Goal: Obtain resource: Obtain resource

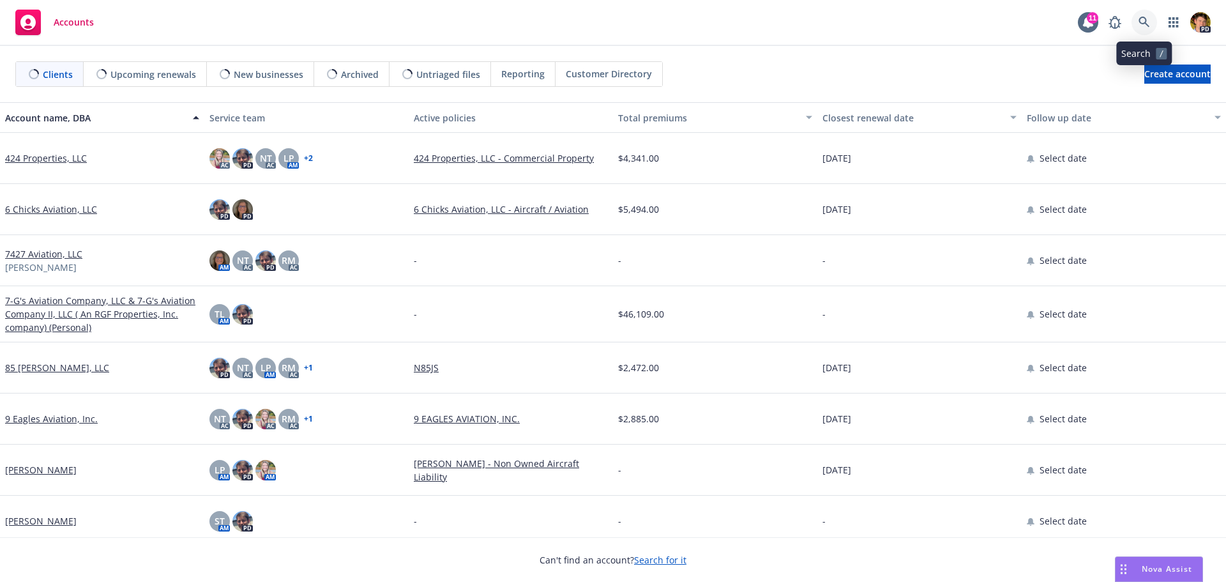
click at [1146, 25] on icon at bounding box center [1144, 22] width 11 height 11
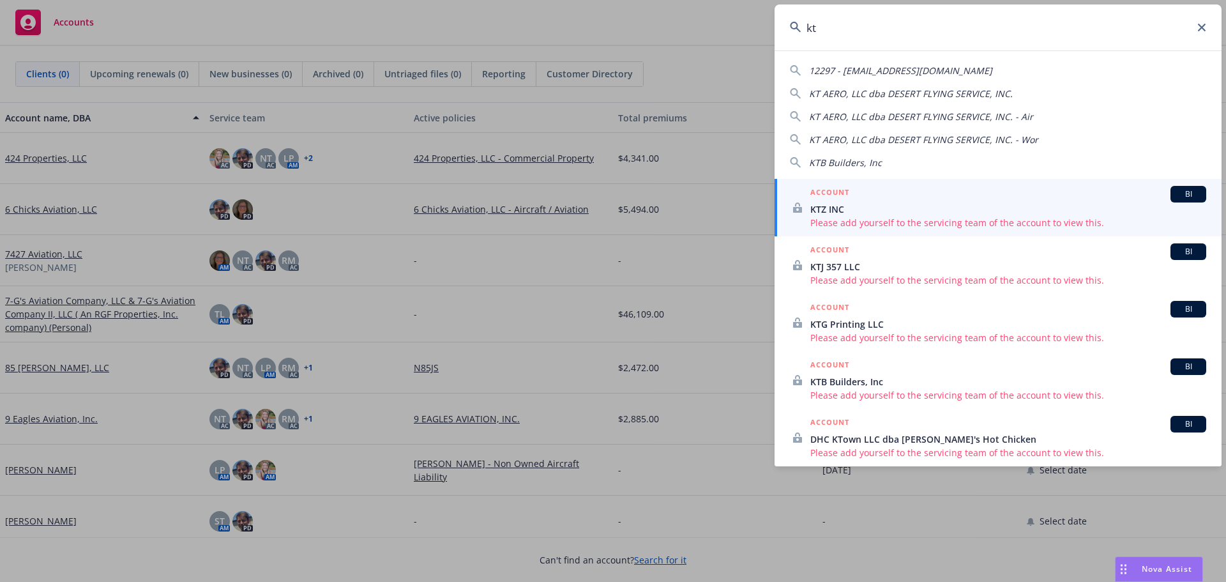
click at [902, 96] on span "KT AERO, LLC dba DESERT FLYING SERVICE, INC." at bounding box center [911, 93] width 204 height 12
type input "KT AERO, LLC dba DESERT FLYING SERVICE, INC."
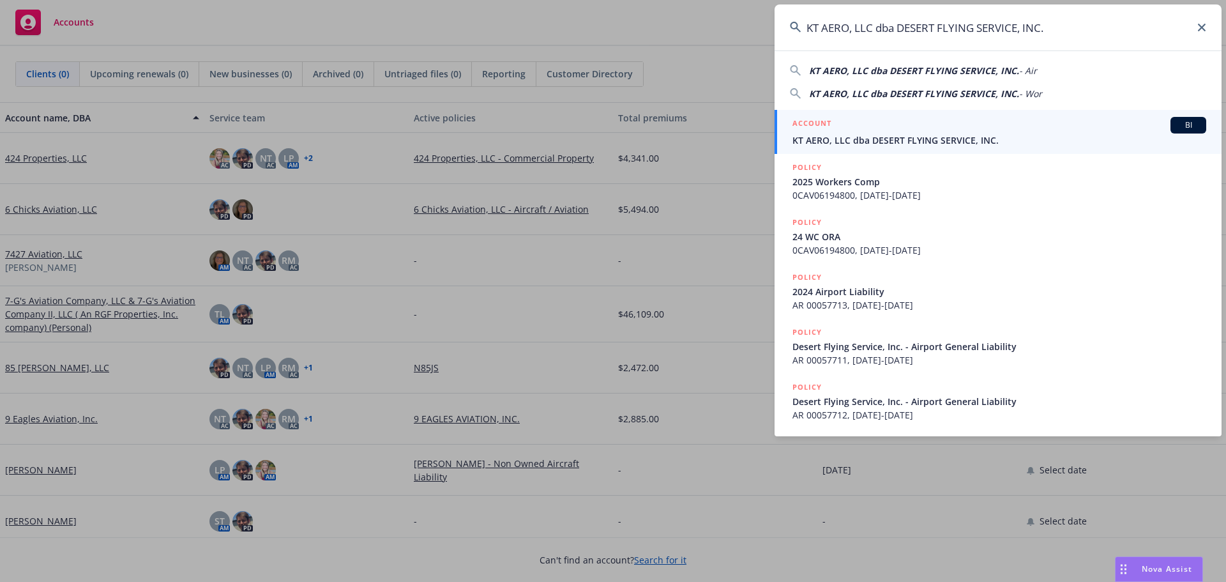
click at [882, 132] on div "ACCOUNT BI" at bounding box center [1000, 125] width 414 height 17
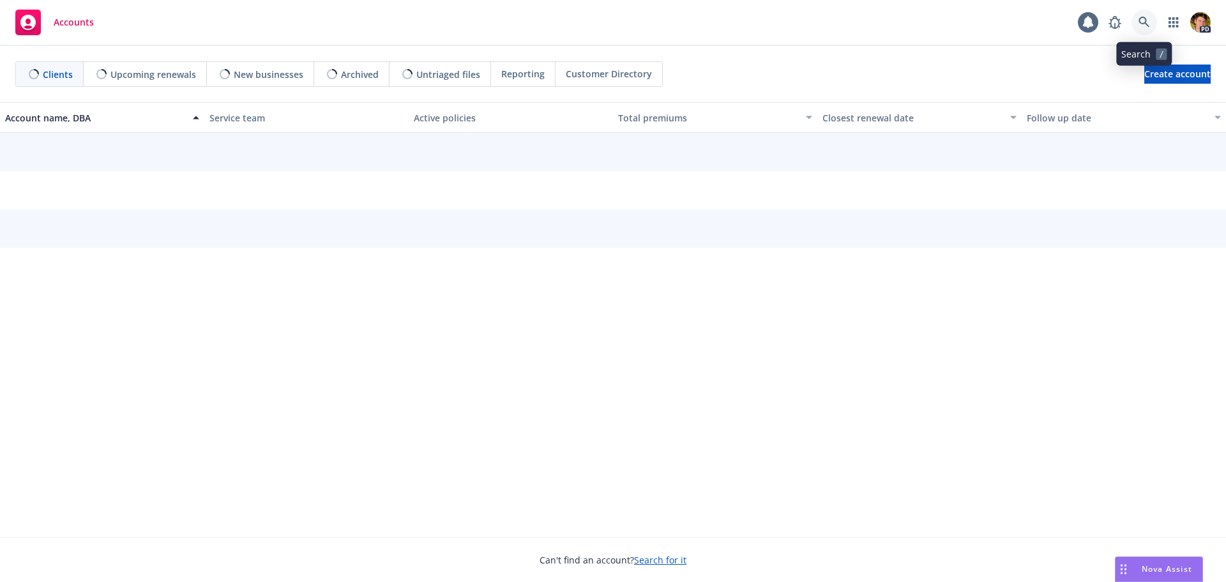
click at [1146, 26] on icon at bounding box center [1144, 22] width 11 height 11
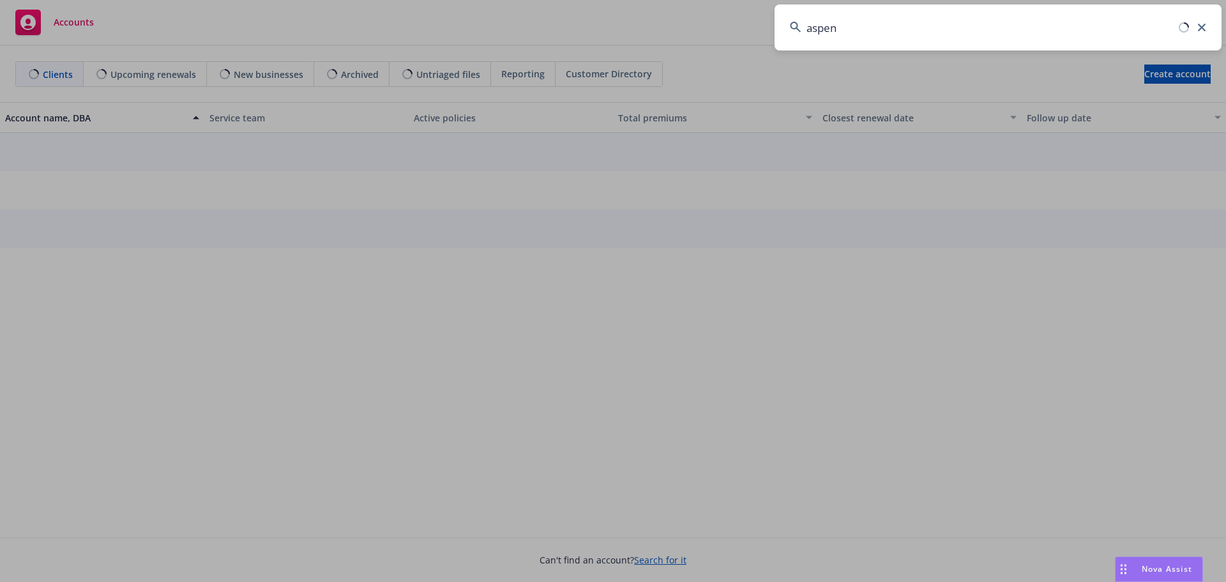
type input "aspen"
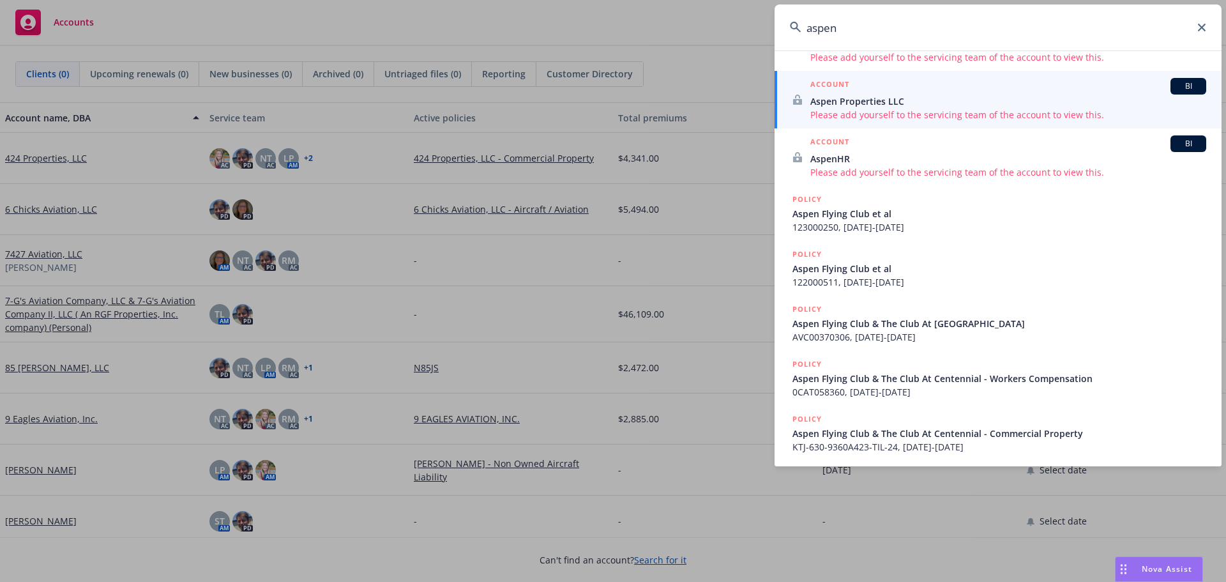
scroll to position [282, 0]
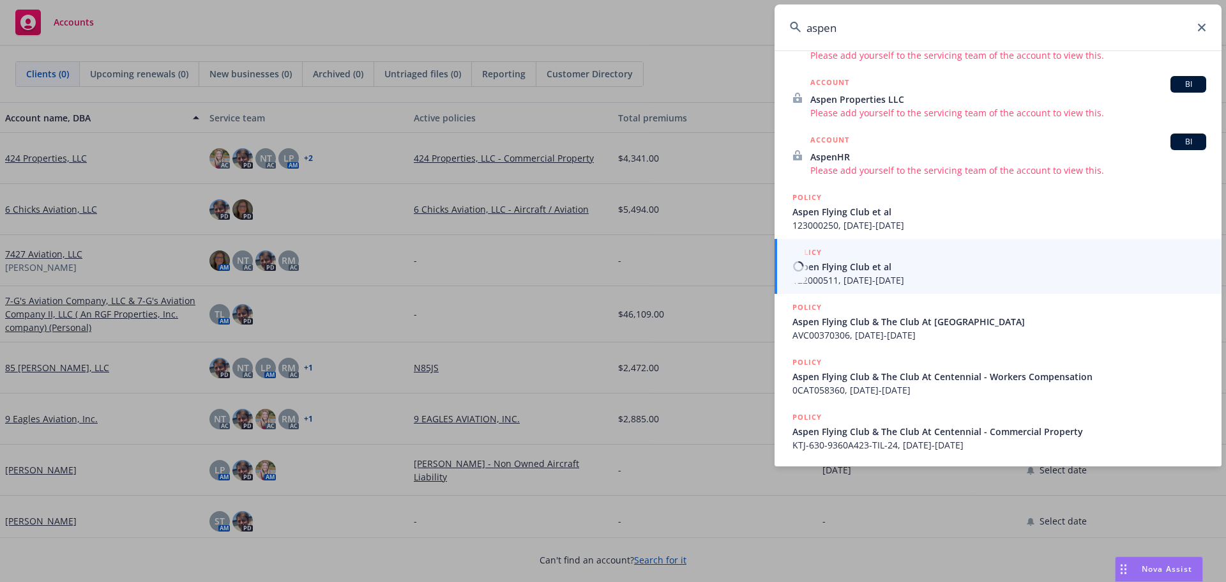
click at [922, 268] on span "Aspen Flying Club et al" at bounding box center [1000, 266] width 414 height 13
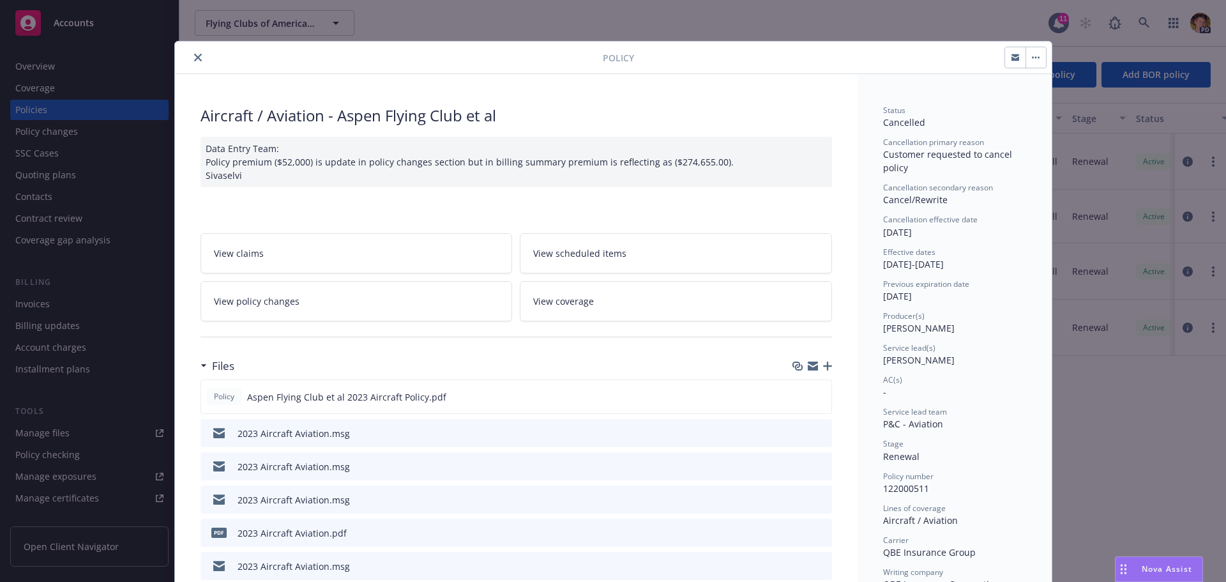
click at [197, 52] on button "close" at bounding box center [197, 57] width 15 height 15
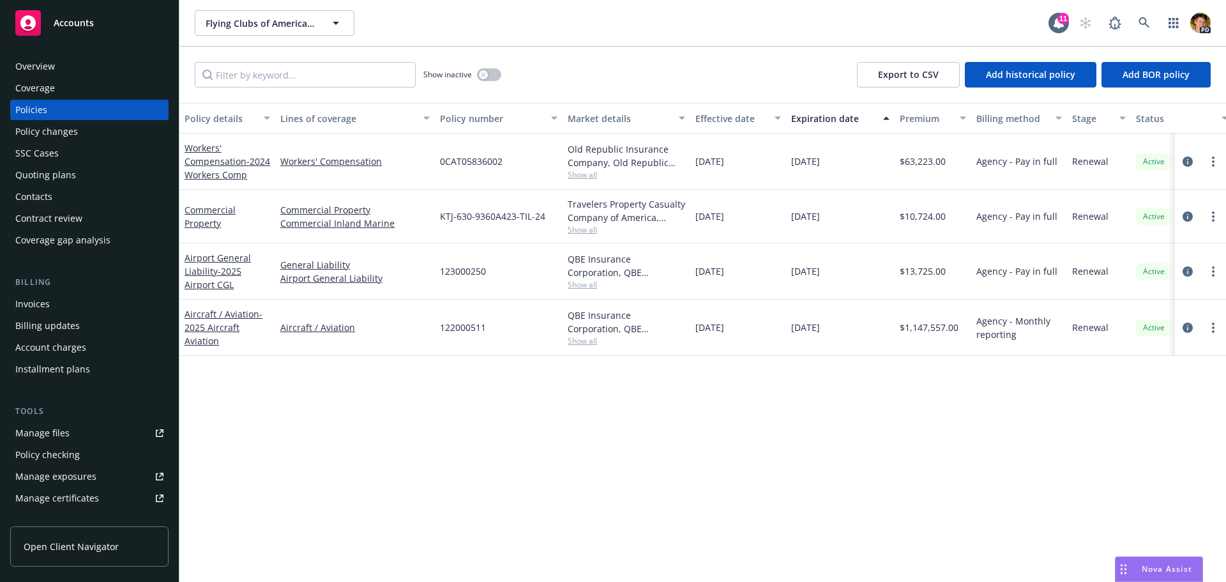
click at [65, 112] on div "Policies" at bounding box center [89, 110] width 148 height 20
click at [72, 427] on link "Manage files" at bounding box center [89, 433] width 158 height 20
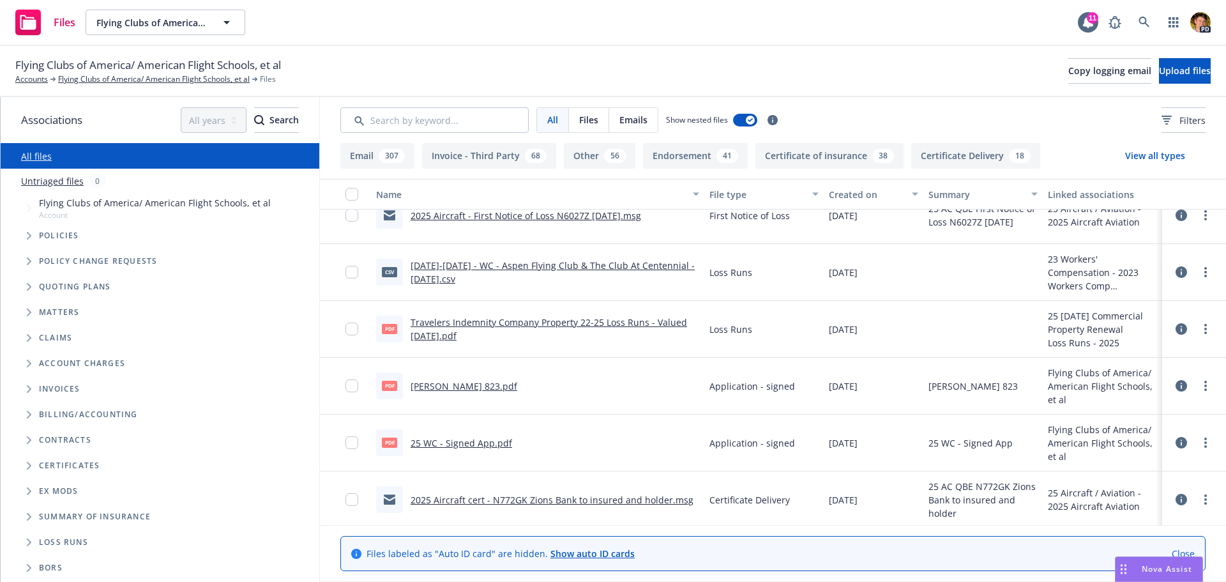
scroll to position [319, 0]
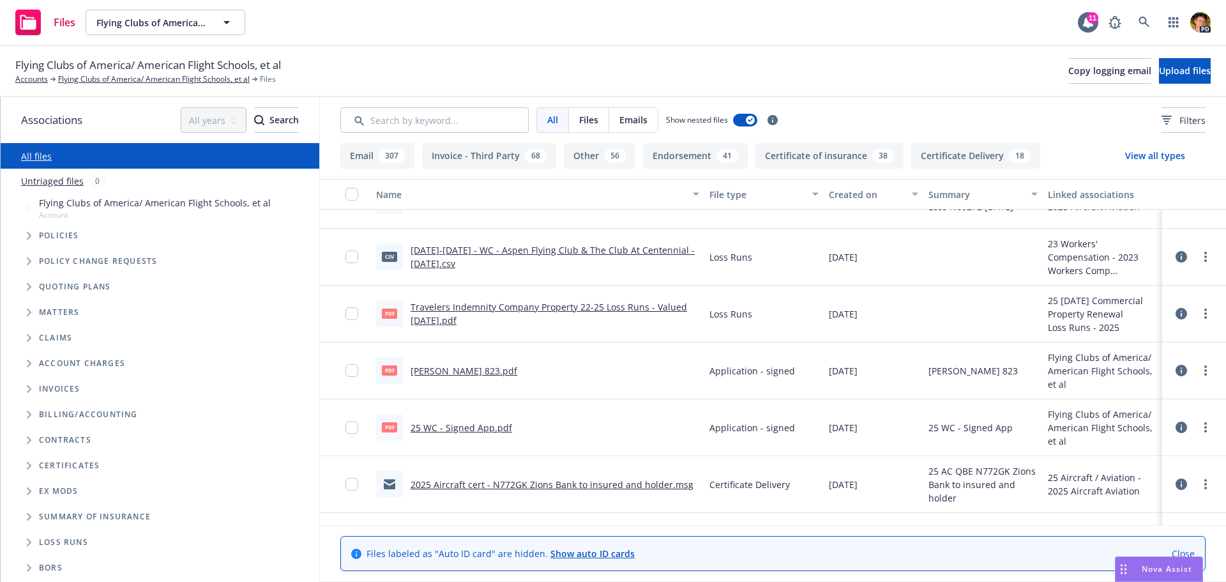
click at [527, 249] on link "[DATE]-[DATE] - WC - Aspen Flying Club & The Club At Centennial - [DATE].csv" at bounding box center [553, 257] width 284 height 26
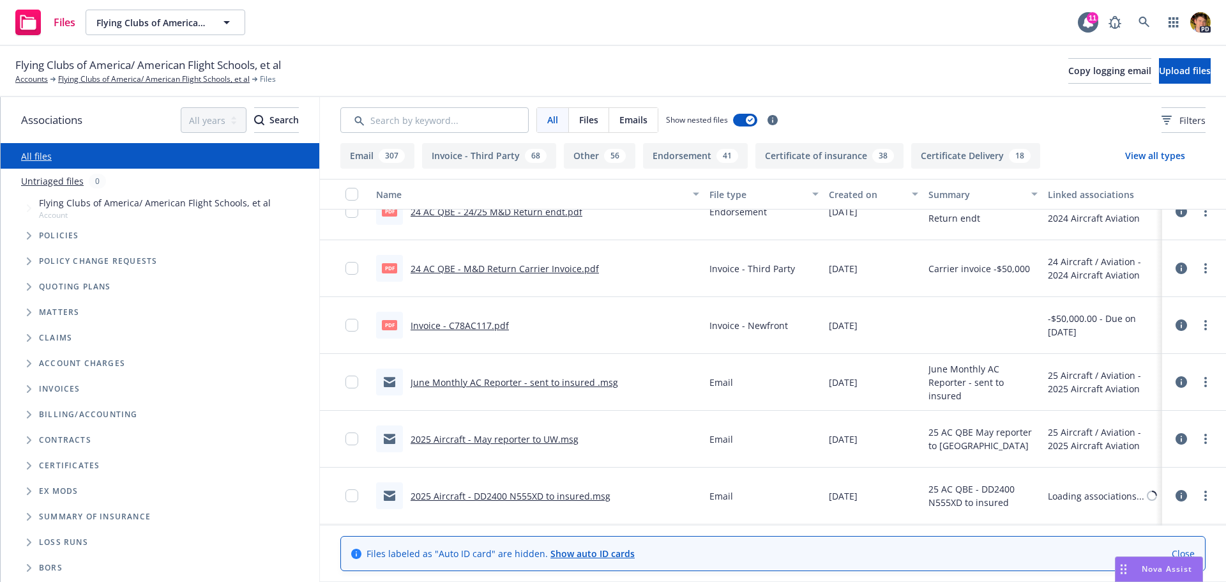
scroll to position [2171, 0]
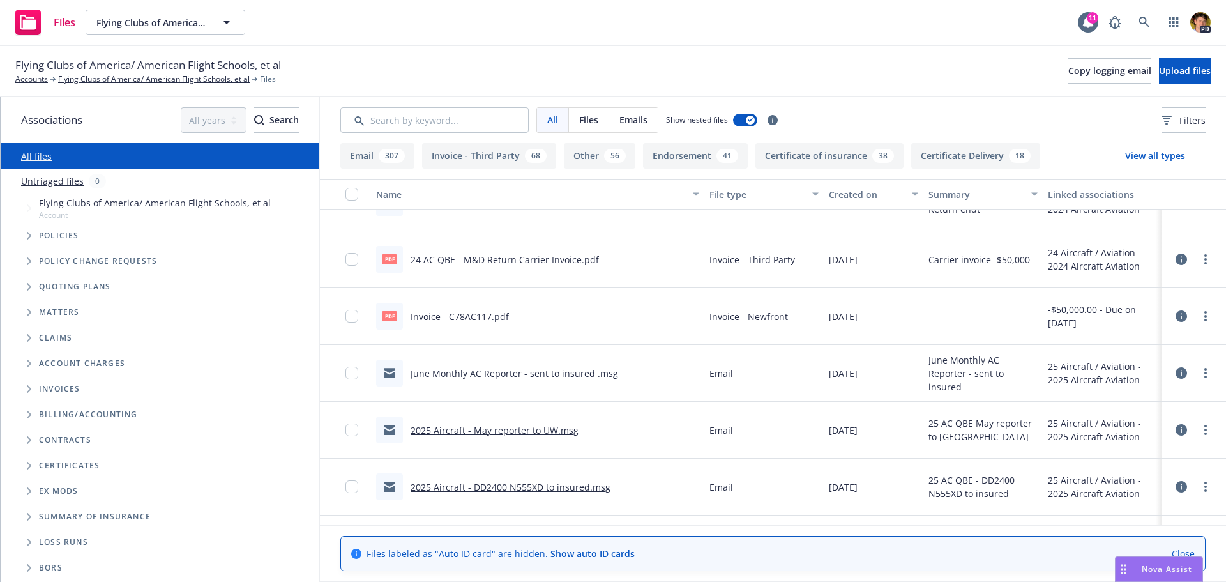
click at [552, 373] on link "June Monthly AC Reporter - sent to insured .msg" at bounding box center [515, 373] width 208 height 12
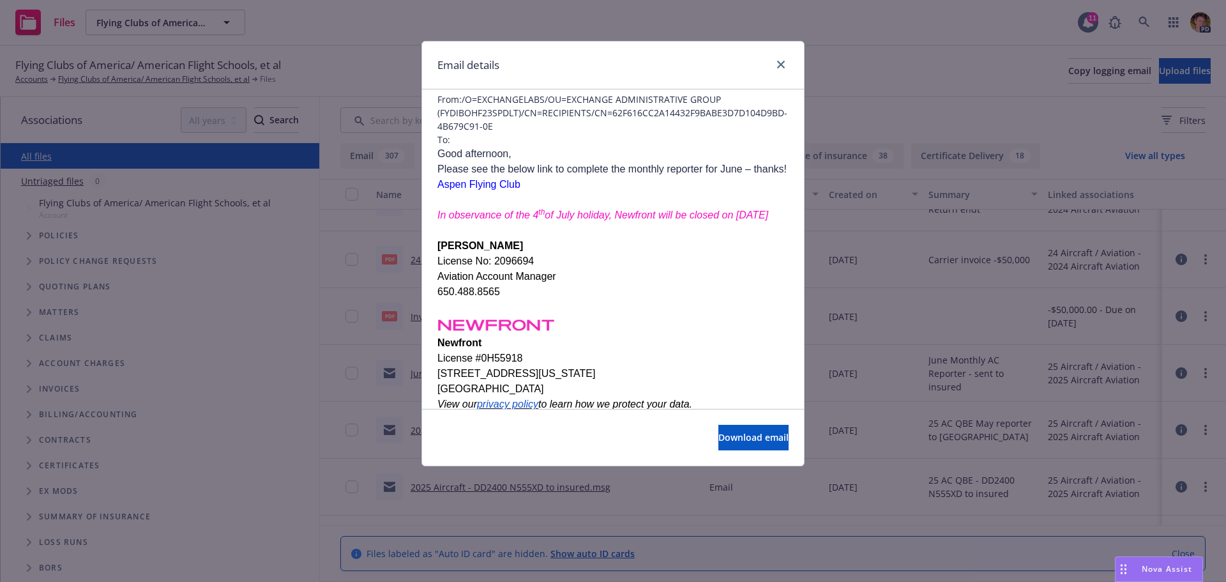
scroll to position [0, 0]
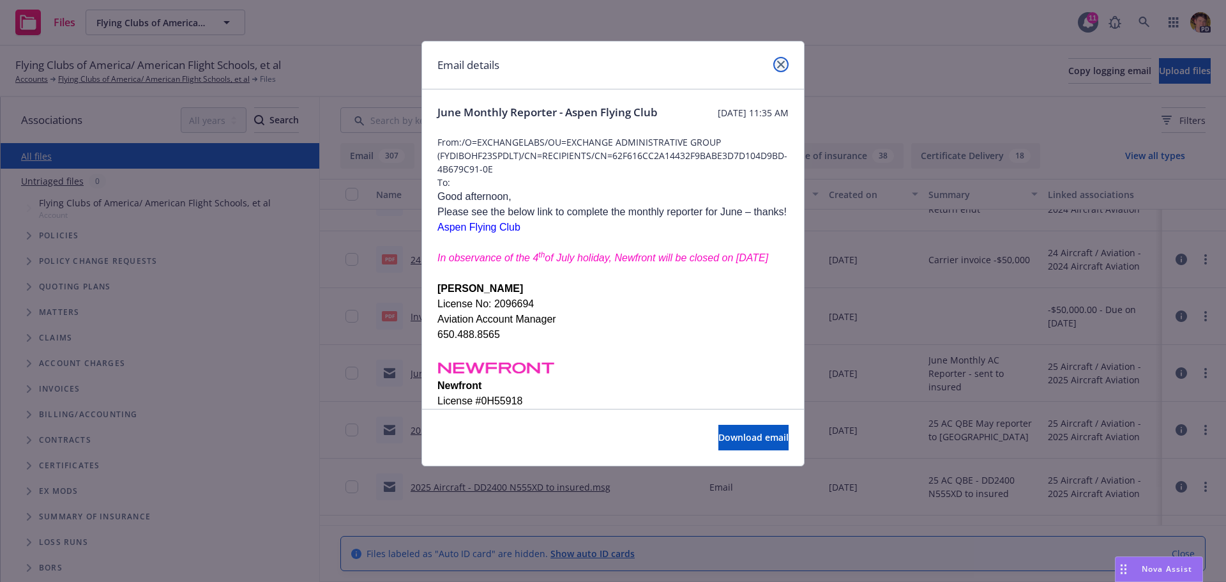
click at [784, 66] on icon "close" at bounding box center [781, 65] width 8 height 8
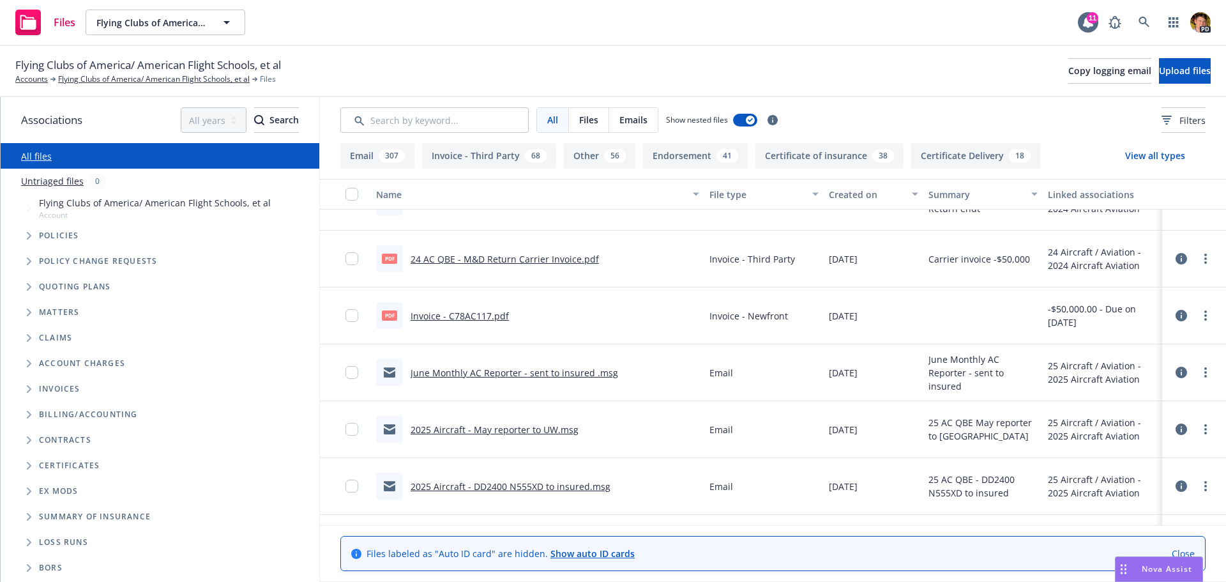
scroll to position [2235, 0]
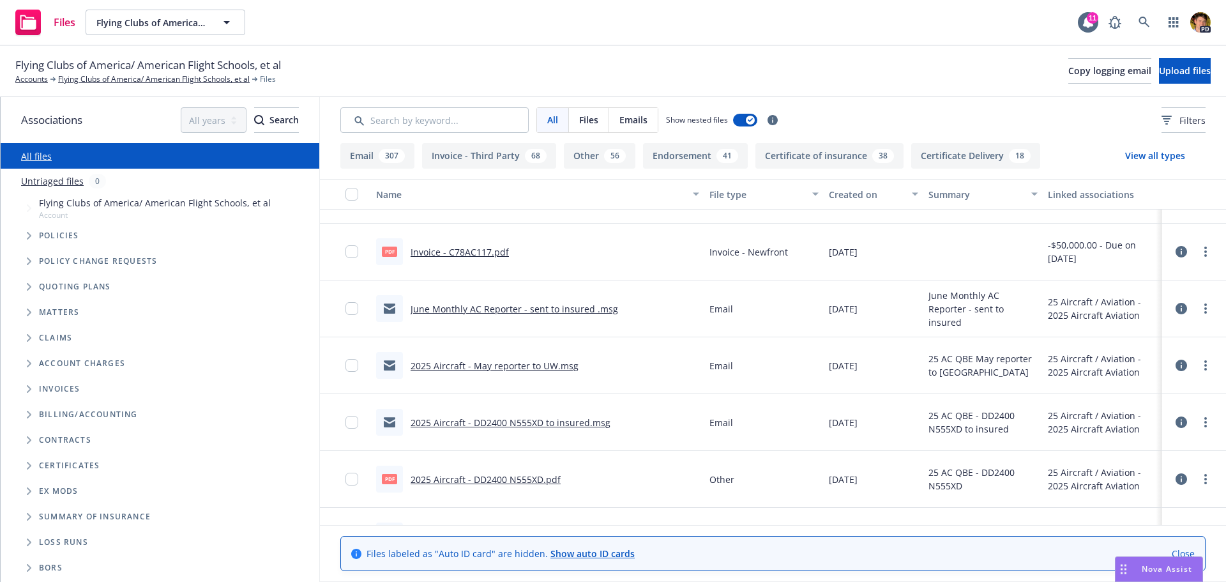
click at [549, 428] on link "2025 Aircraft - DD2400 N555XD to insured.msg" at bounding box center [511, 422] width 200 height 12
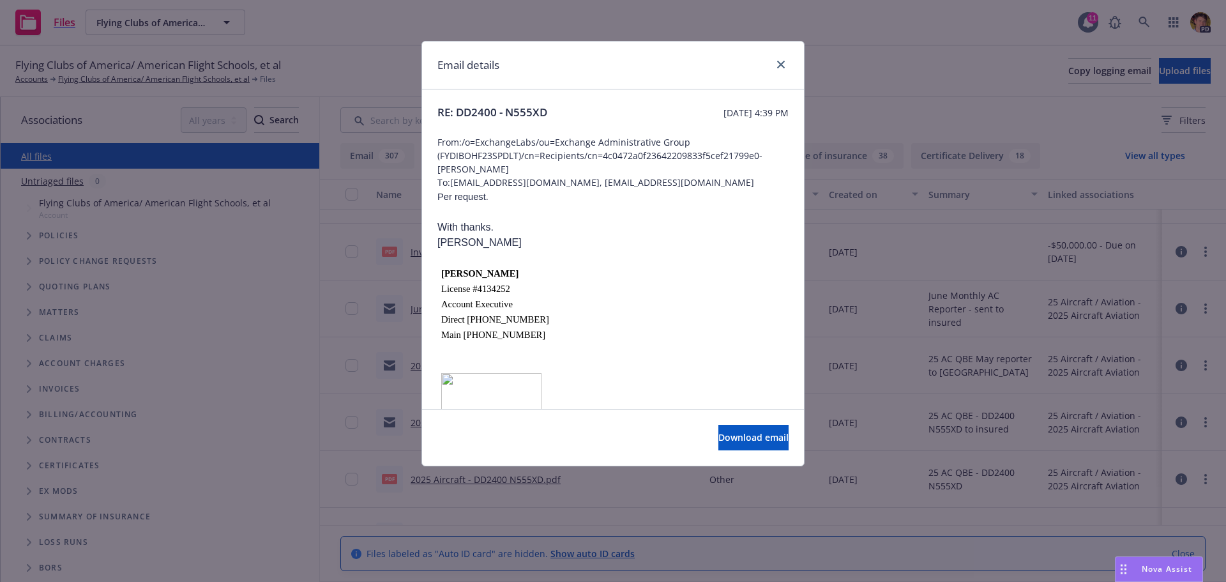
click at [793, 78] on div "Email details" at bounding box center [613, 66] width 382 height 48
click at [784, 68] on link "close" at bounding box center [780, 64] width 15 height 15
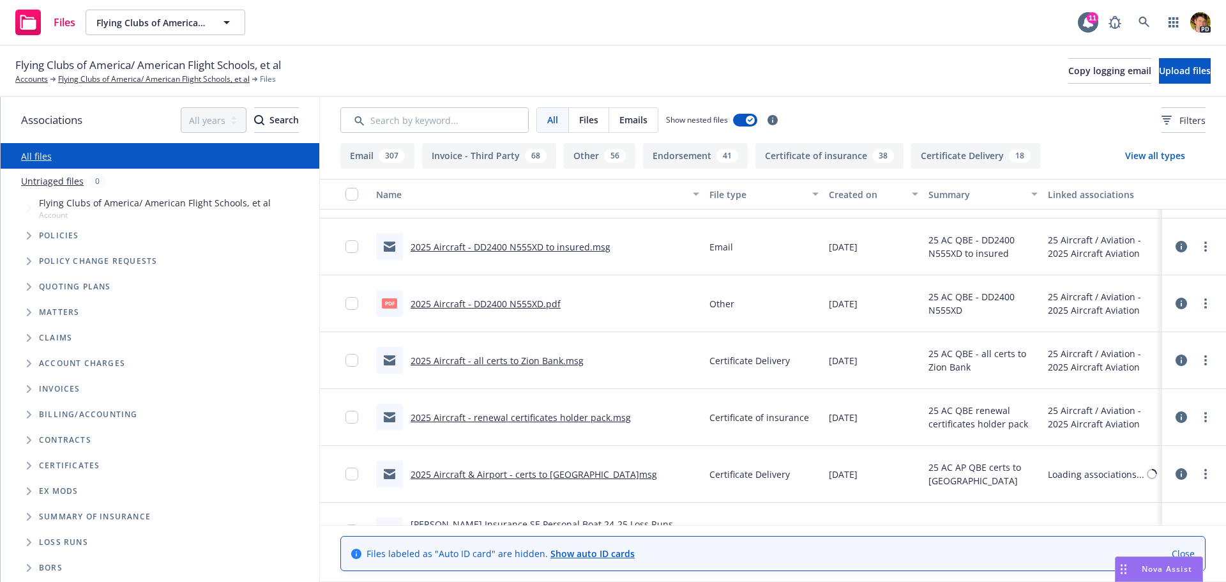
scroll to position [2427, 0]
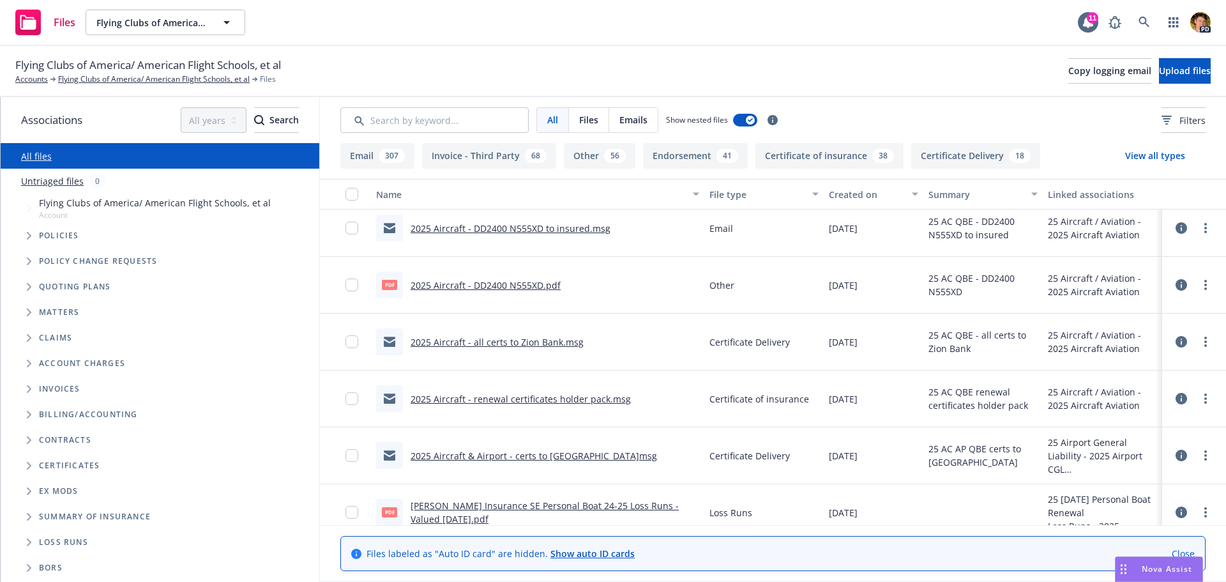
click at [533, 402] on link "2025 Aircraft - renewal certificates holder pack.msg" at bounding box center [521, 399] width 220 height 12
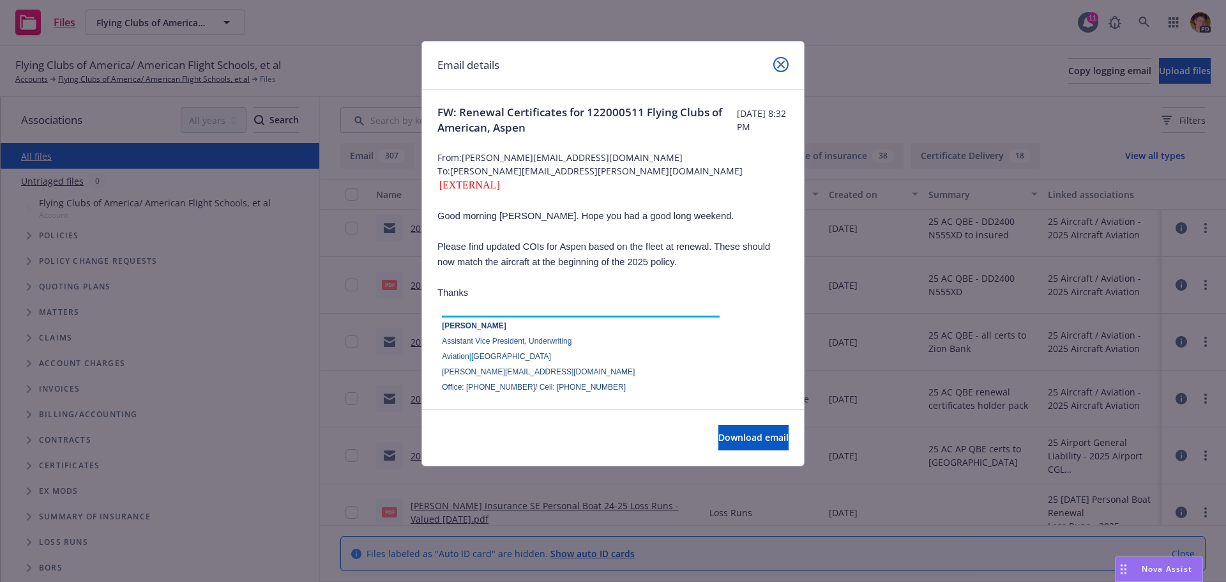
click at [779, 68] on icon "close" at bounding box center [781, 65] width 8 height 8
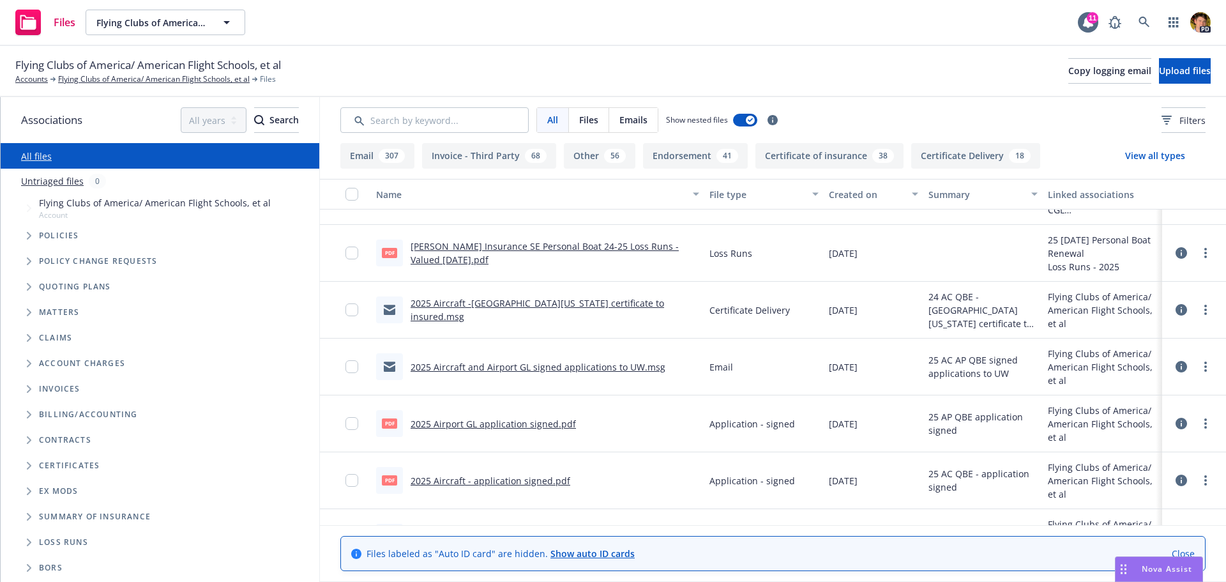
scroll to position [2682, 0]
click at [561, 312] on link "2025 Aircraft -Univ of Nebraska certificate to insured.msg" at bounding box center [538, 311] width 254 height 26
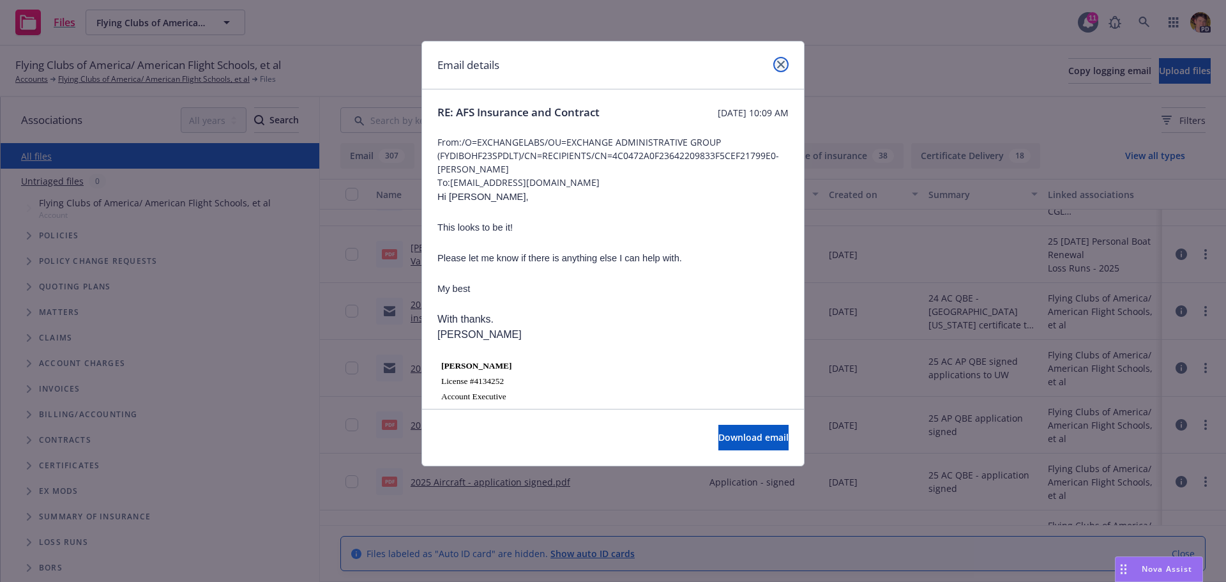
click at [779, 63] on icon "close" at bounding box center [781, 65] width 8 height 8
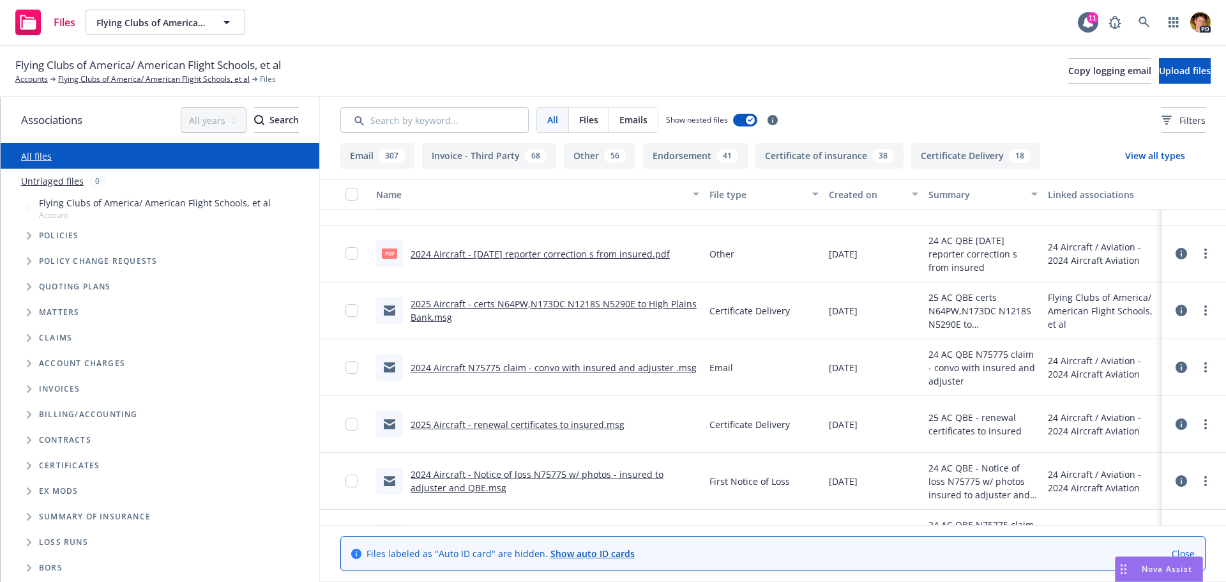
scroll to position [3193, 0]
